Goal: Task Accomplishment & Management: Manage account settings

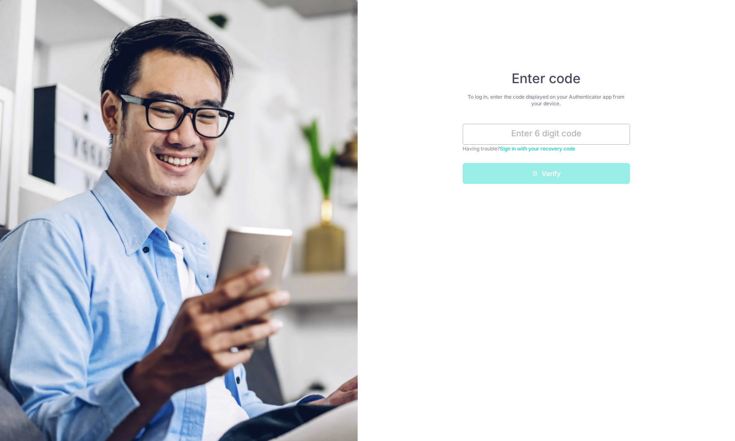
click at [631, 72] on div "Enter code To log in, enter the code displayed on your Authenticator app from y…" at bounding box center [545, 220] width 377 height 441
click at [516, 136] on input "text" at bounding box center [545, 134] width 167 height 21
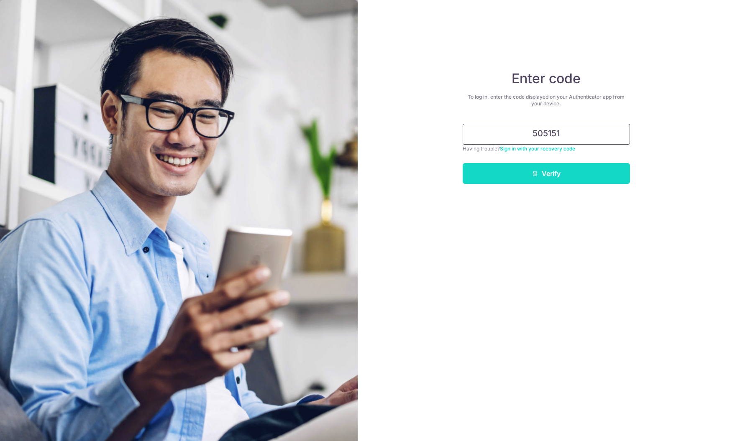
type input "505151"
click at [551, 167] on button "Verify" at bounding box center [545, 173] width 167 height 21
